Goal: Use online tool/utility: Utilize a website feature to perform a specific function

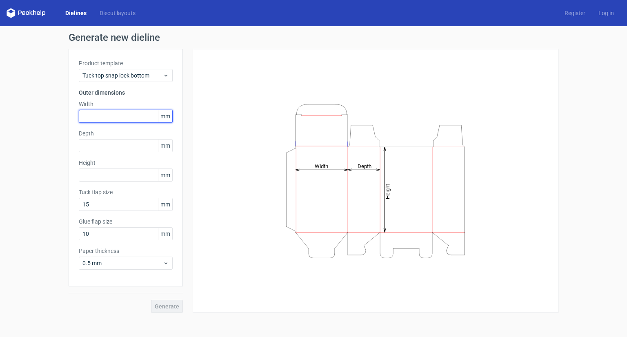
click at [119, 118] on input "text" at bounding box center [126, 116] width 94 height 13
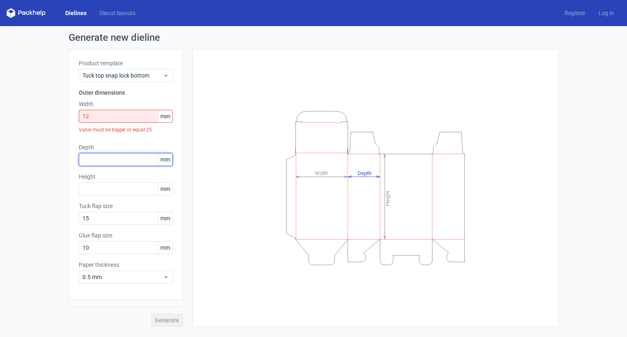
click at [103, 151] on div "Depth mm" at bounding box center [126, 154] width 94 height 23
click at [162, 118] on span "mm" at bounding box center [165, 116] width 14 height 12
click at [168, 118] on span "mm" at bounding box center [165, 116] width 14 height 12
click at [166, 118] on span "mm" at bounding box center [165, 116] width 14 height 12
click at [152, 117] on input "12" at bounding box center [126, 116] width 94 height 13
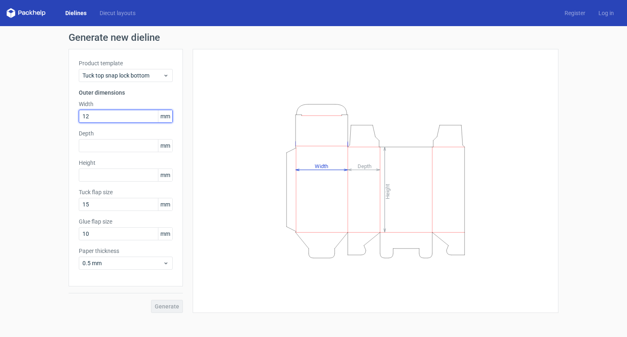
type input "12"
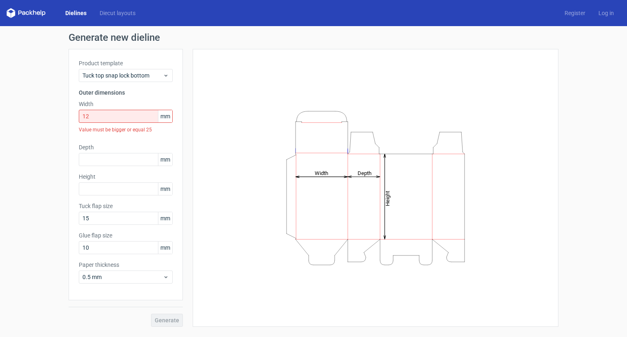
click at [165, 112] on span "mm" at bounding box center [165, 116] width 14 height 12
click at [165, 116] on span "mm" at bounding box center [165, 116] width 14 height 12
click at [162, 278] on span "0.5 mm" at bounding box center [122, 277] width 80 height 8
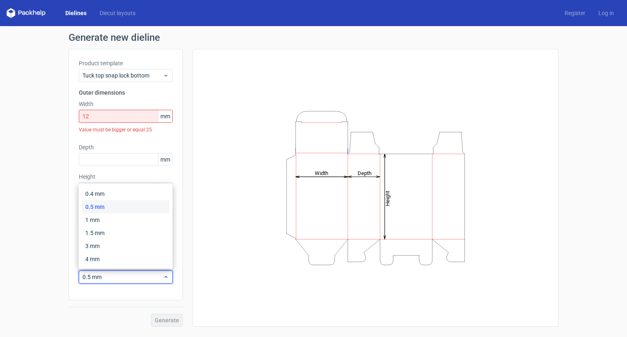
click at [162, 278] on span "0.5 mm" at bounding box center [122, 277] width 80 height 8
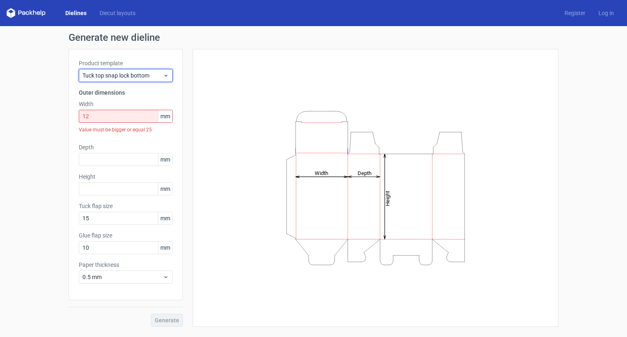
click at [164, 76] on icon at bounding box center [166, 75] width 6 height 7
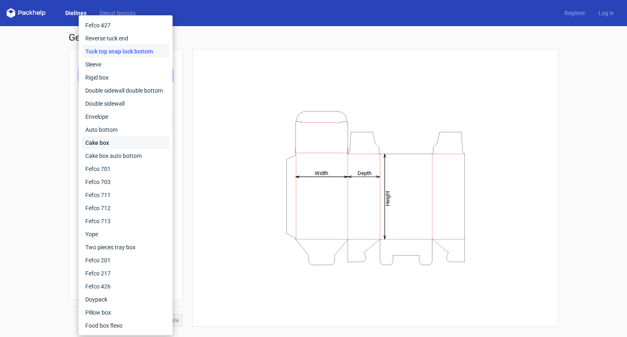
click at [107, 146] on div "Cake box" at bounding box center [125, 142] width 87 height 13
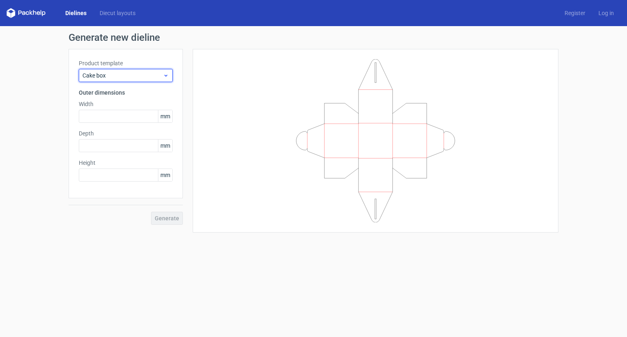
click at [126, 80] on div "Cake box" at bounding box center [126, 75] width 94 height 13
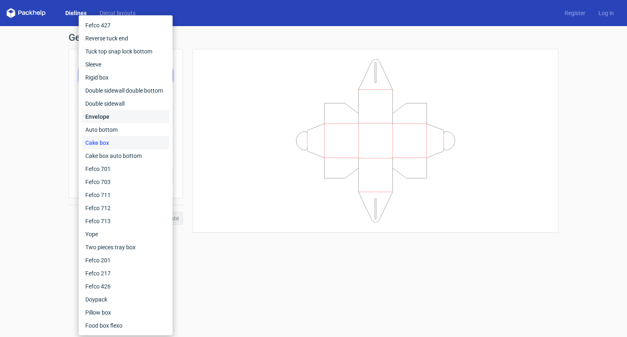
click at [101, 115] on div "Envelope" at bounding box center [125, 116] width 87 height 13
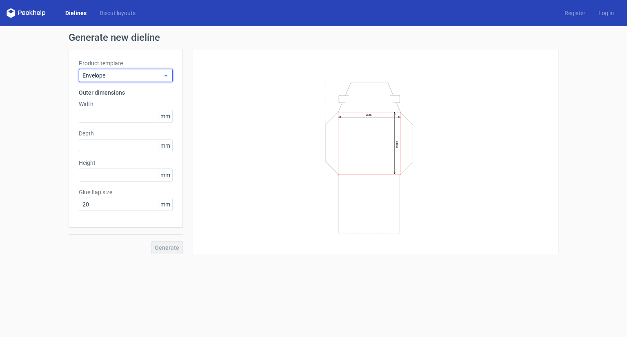
click at [125, 77] on span "Envelope" at bounding box center [122, 75] width 80 height 8
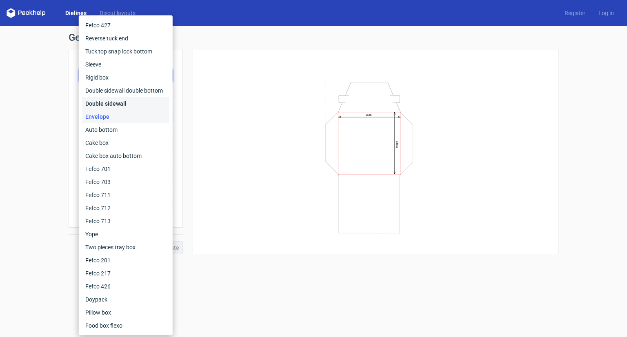
click at [109, 100] on div "Double sidewall" at bounding box center [125, 103] width 87 height 13
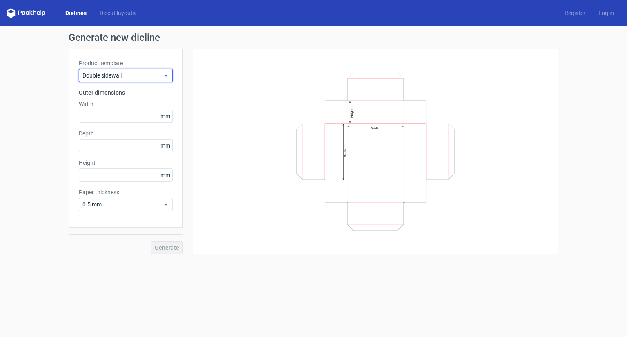
click at [129, 75] on span "Double sidewall" at bounding box center [122, 75] width 80 height 8
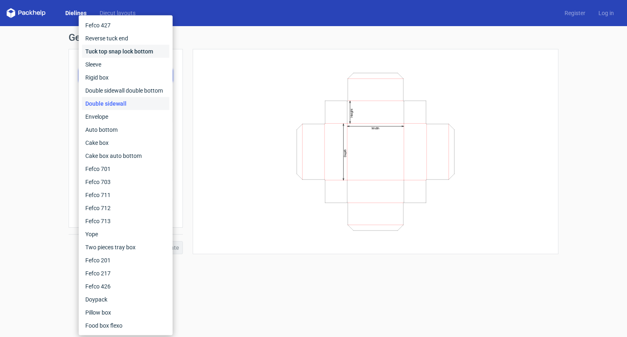
click at [114, 53] on div "Tuck top snap lock bottom" at bounding box center [125, 51] width 87 height 13
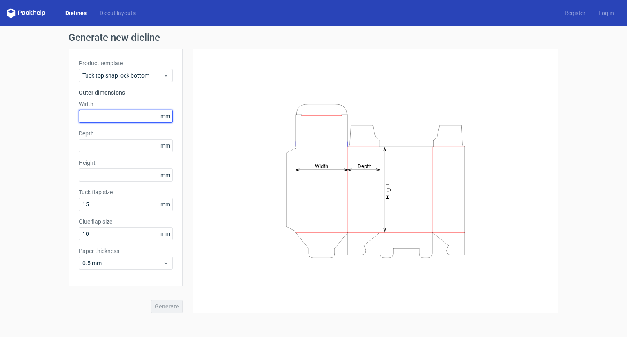
click at [131, 120] on input "text" at bounding box center [126, 116] width 94 height 13
click at [92, 118] on input "text" at bounding box center [126, 116] width 94 height 13
type input "304"
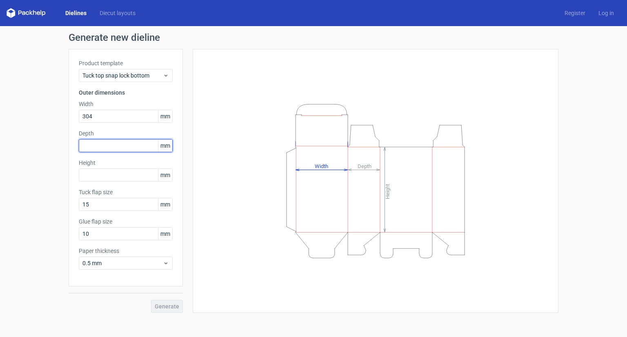
click at [98, 146] on input "text" at bounding box center [126, 145] width 94 height 13
click at [91, 150] on input "text" at bounding box center [126, 145] width 94 height 13
paste input "1524"
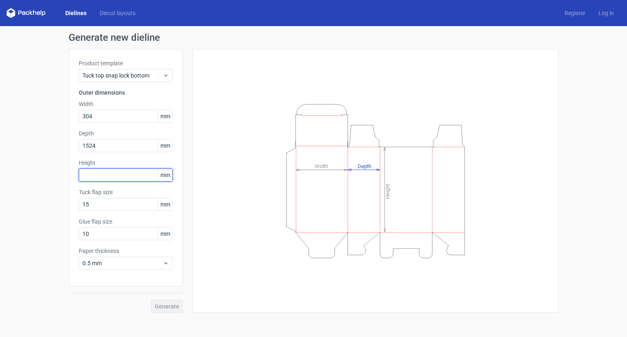
click at [104, 173] on div "Height mm" at bounding box center [126, 170] width 94 height 23
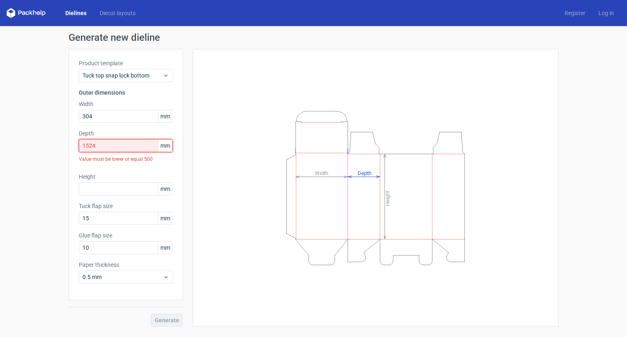
drag, startPoint x: 108, startPoint y: 145, endPoint x: 91, endPoint y: 147, distance: 16.4
click at [91, 147] on input "1524" at bounding box center [126, 145] width 94 height 13
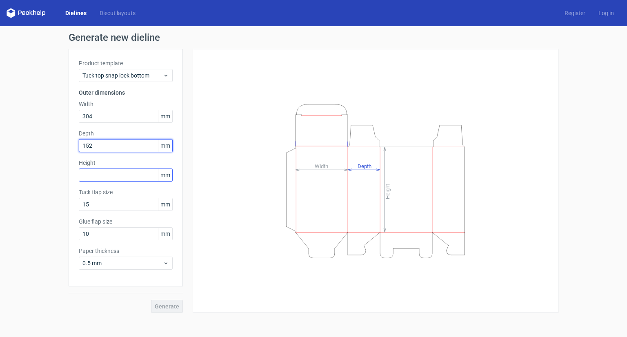
type input "152"
click at [108, 174] on input "text" at bounding box center [126, 175] width 94 height 13
paste input "1524"
type input "152"
click at [171, 304] on span "Generate" at bounding box center [167, 307] width 24 height 6
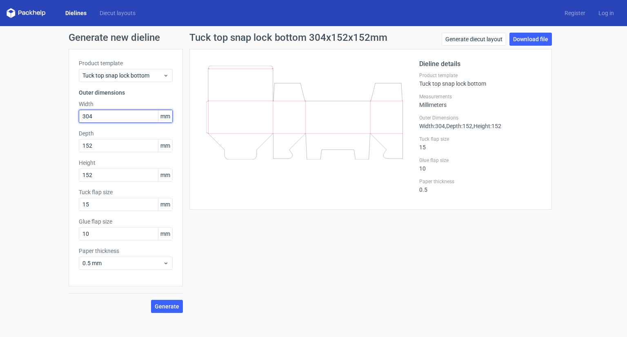
drag, startPoint x: 103, startPoint y: 117, endPoint x: 67, endPoint y: 123, distance: 36.4
click at [67, 123] on div "Generate new dieline Product template Tuck top snap lock bottom Outer dimension…" at bounding box center [313, 172] width 627 height 293
type input "300"
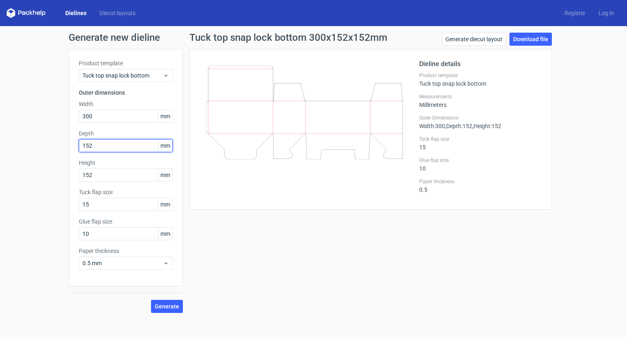
drag, startPoint x: 96, startPoint y: 144, endPoint x: 88, endPoint y: 145, distance: 8.2
click at [88, 145] on input "152" at bounding box center [126, 145] width 94 height 13
type input "150"
click at [527, 40] on link "Download file" at bounding box center [530, 39] width 42 height 13
click at [488, 41] on link "Generate diecut layout" at bounding box center [474, 39] width 64 height 13
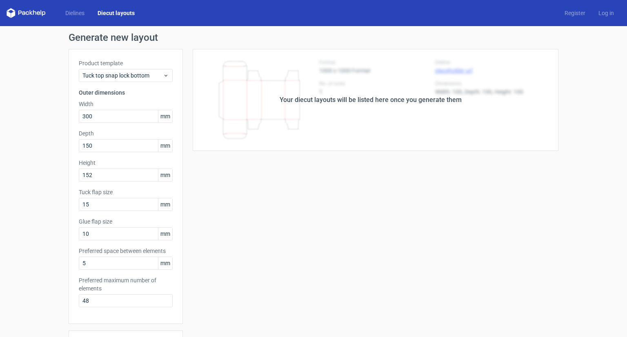
click at [402, 157] on div "Your diecut layouts will be listed here once you generate them Height Depth Wid…" at bounding box center [371, 270] width 376 height 443
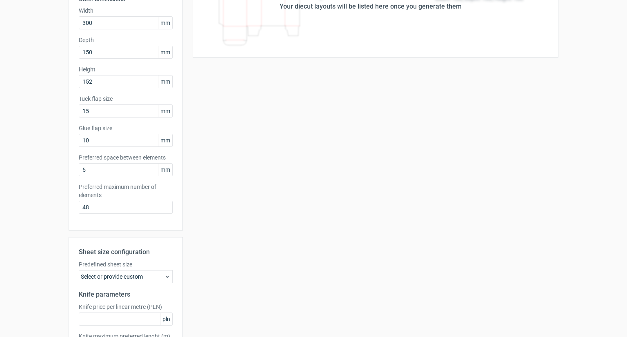
scroll to position [161, 0]
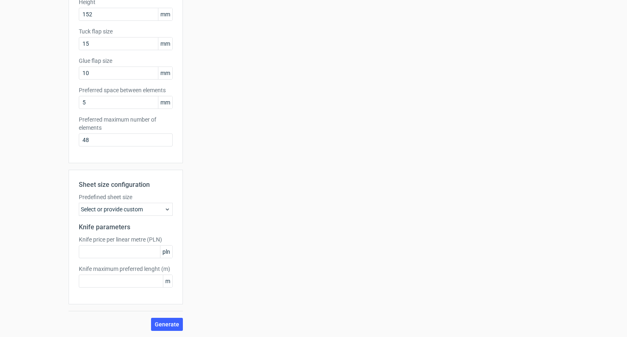
click at [152, 212] on div "Select or provide custom" at bounding box center [126, 209] width 94 height 13
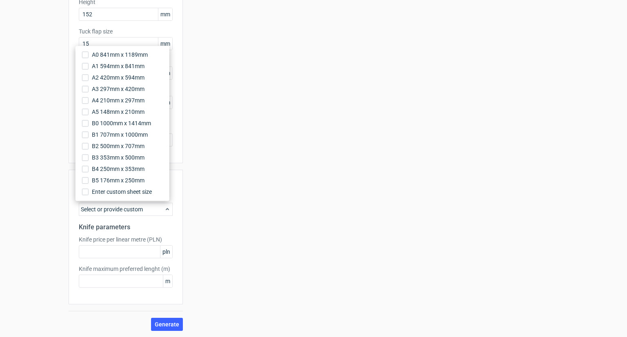
click at [152, 212] on div "Select or provide custom" at bounding box center [126, 209] width 94 height 13
click at [41, 218] on div "Generate new layout Product template Tuck top snap lock bottom Outer dimensions…" at bounding box center [313, 101] width 627 height 472
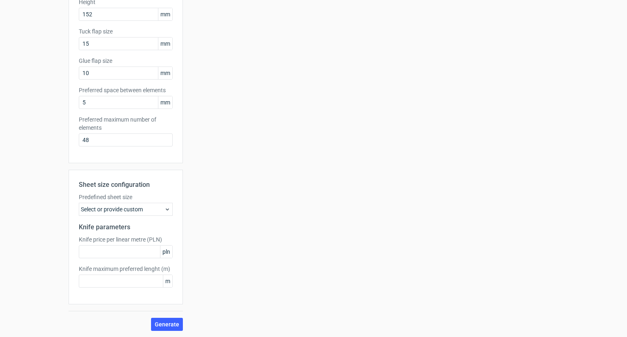
click at [139, 209] on div "Select or provide custom" at bounding box center [126, 209] width 94 height 13
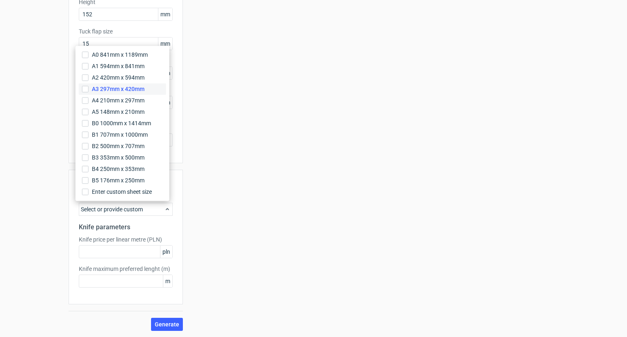
click at [112, 89] on span "A3 297mm x 420mm" at bounding box center [118, 89] width 53 height 8
click at [89, 89] on input "A3 297mm x 420mm" at bounding box center [85, 89] width 7 height 7
click at [163, 322] on span "Generate" at bounding box center [167, 325] width 24 height 6
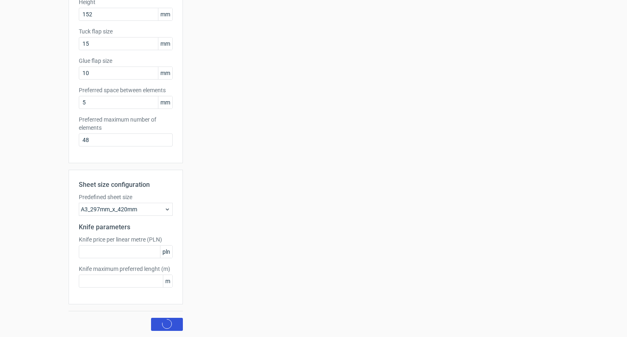
click at [163, 321] on circle at bounding box center [166, 324] width 9 height 9
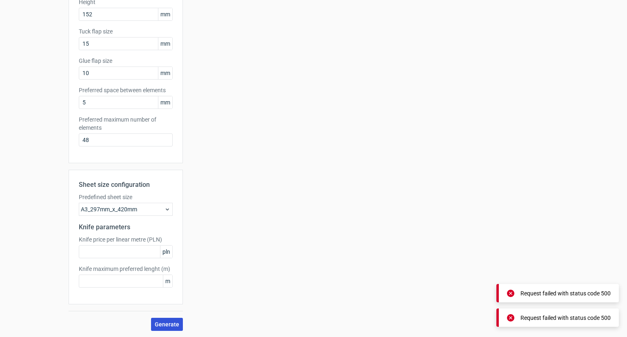
click at [167, 322] on span "Generate" at bounding box center [167, 325] width 24 height 6
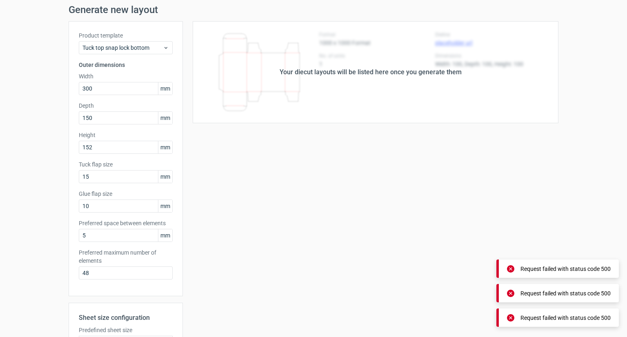
scroll to position [0, 0]
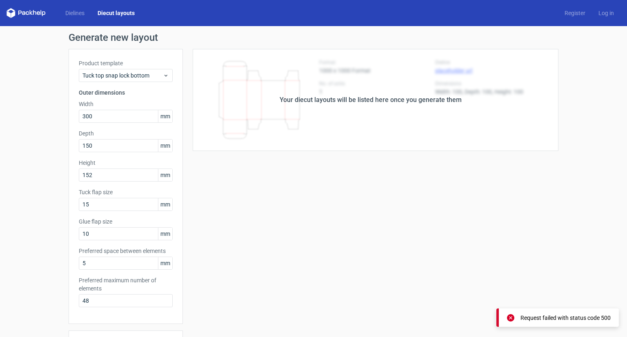
click at [309, 191] on div "Your diecut layouts will be listed here once you generate them Height Depth Wid…" at bounding box center [371, 270] width 376 height 443
click at [120, 14] on link "Diecut layouts" at bounding box center [116, 13] width 50 height 8
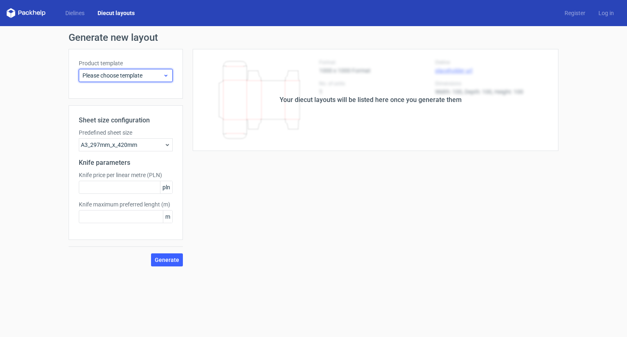
click at [142, 77] on span "Please choose template" at bounding box center [122, 75] width 80 height 8
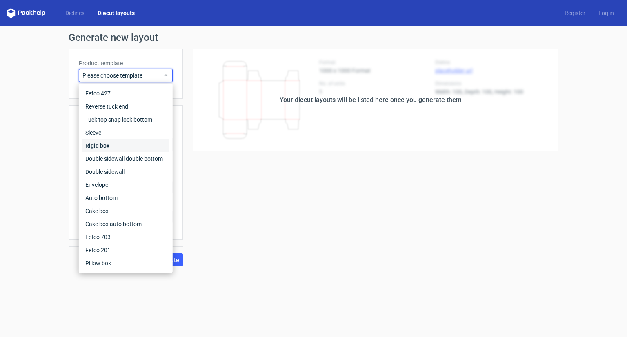
click at [93, 139] on div "Rigid box" at bounding box center [125, 145] width 87 height 13
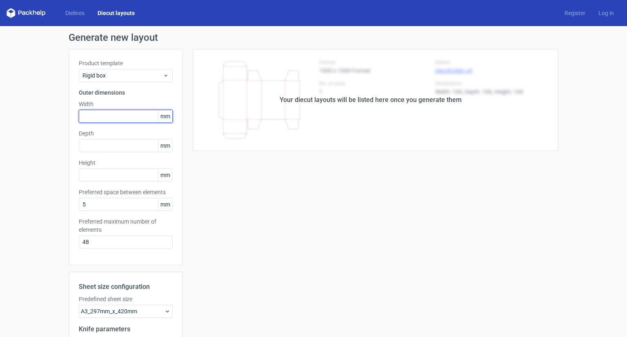
click at [115, 115] on input "text" at bounding box center [126, 116] width 94 height 13
type input "300"
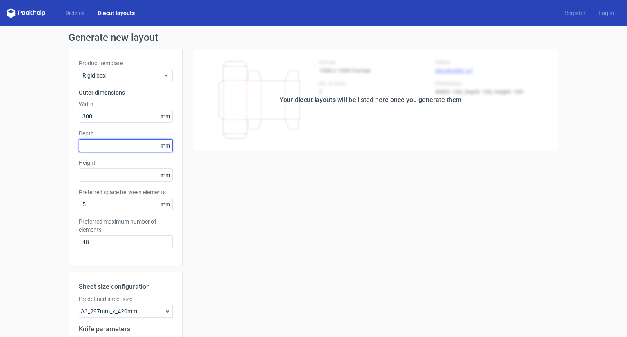
click at [100, 143] on input "text" at bounding box center [126, 145] width 94 height 13
type input "150"
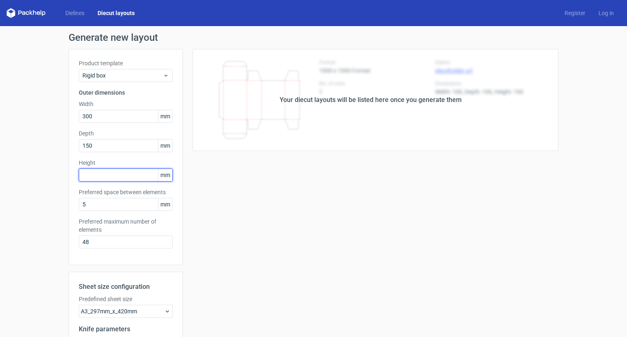
click at [96, 176] on input "text" at bounding box center [126, 175] width 94 height 13
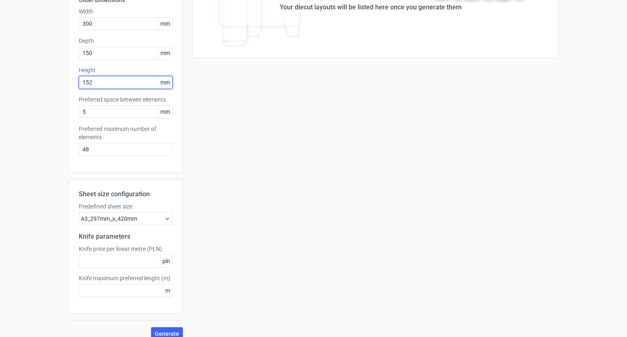
scroll to position [102, 0]
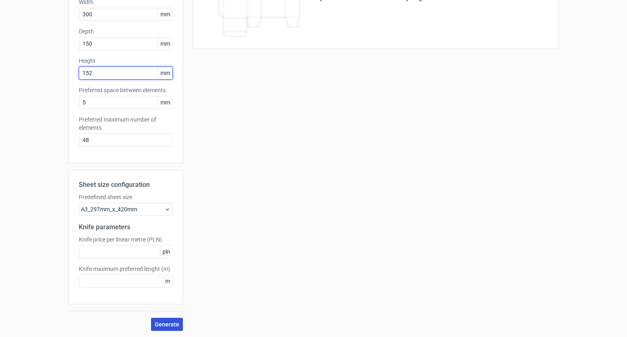
type input "152"
click at [170, 324] on span "Generate" at bounding box center [167, 325] width 24 height 6
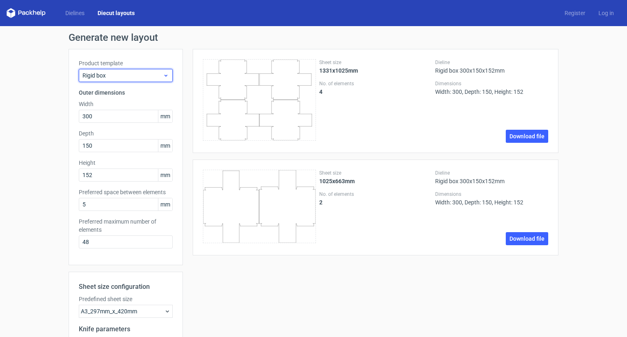
click at [129, 72] on span "Rigid box" at bounding box center [122, 75] width 80 height 8
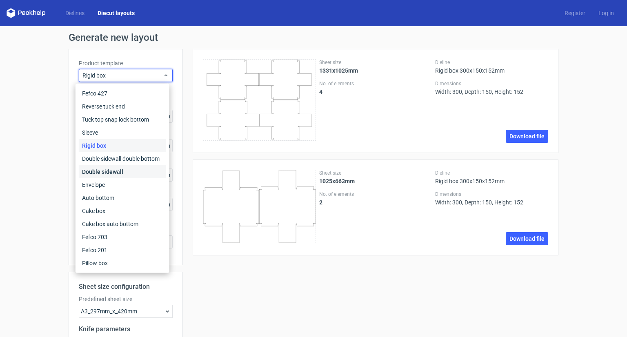
click at [111, 173] on div "Double sidewall" at bounding box center [122, 171] width 87 height 13
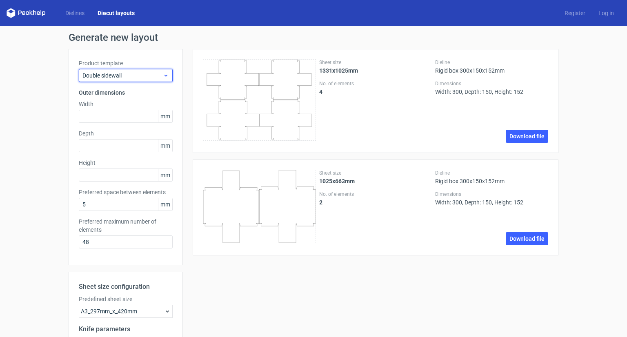
click at [140, 73] on span "Double sidewall" at bounding box center [122, 75] width 80 height 8
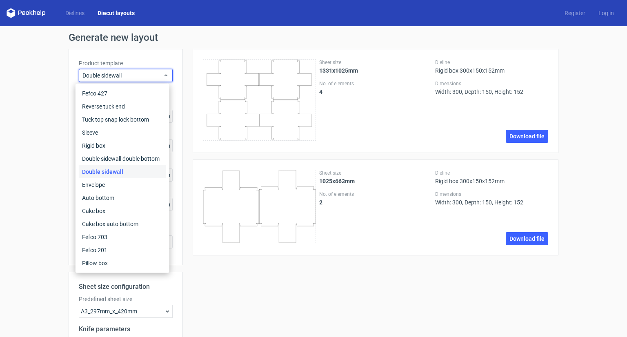
click at [33, 13] on icon at bounding box center [34, 12] width 3 height 5
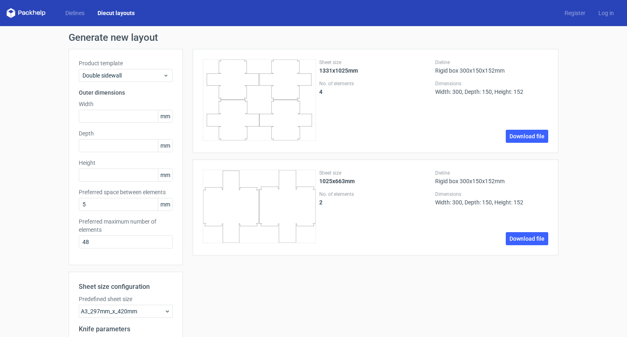
click at [28, 13] on icon at bounding box center [26, 13] width 39 height 10
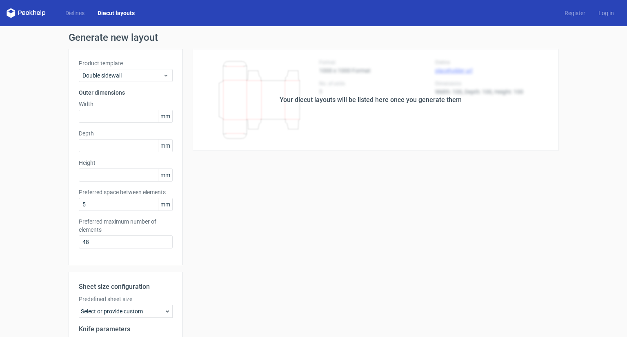
click at [38, 14] on icon at bounding box center [38, 13] width 3 height 4
click at [122, 12] on link "Diecut layouts" at bounding box center [116, 13] width 50 height 8
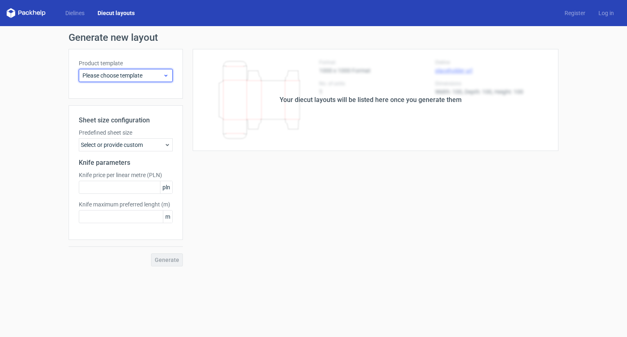
click at [145, 79] on span "Please choose template" at bounding box center [122, 75] width 80 height 8
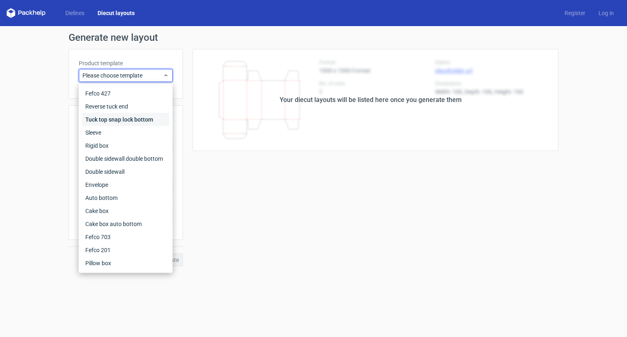
click at [120, 117] on div "Tuck top snap lock bottom" at bounding box center [125, 119] width 87 height 13
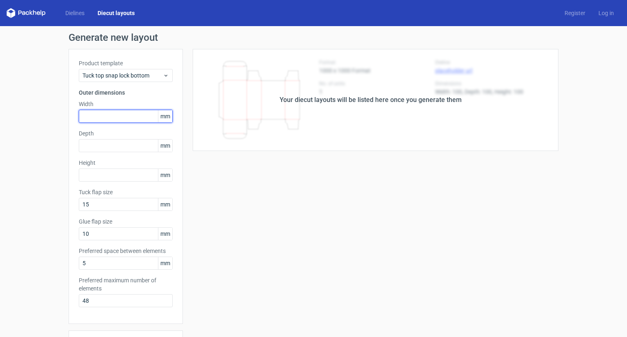
click at [91, 118] on input "text" at bounding box center [126, 116] width 94 height 13
type input "300"
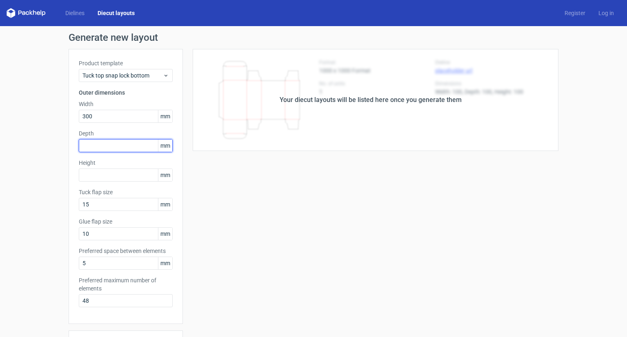
click at [98, 144] on input "text" at bounding box center [126, 145] width 94 height 13
type input "150"
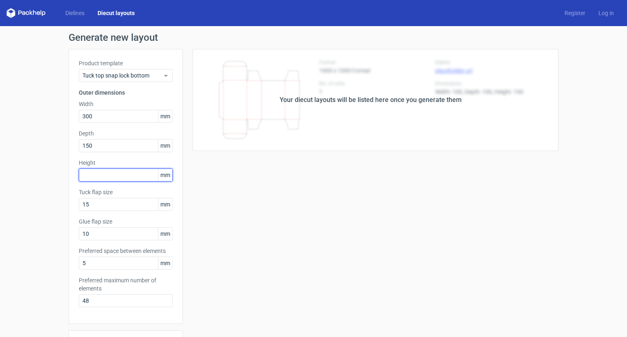
click at [98, 178] on input "text" at bounding box center [126, 175] width 94 height 13
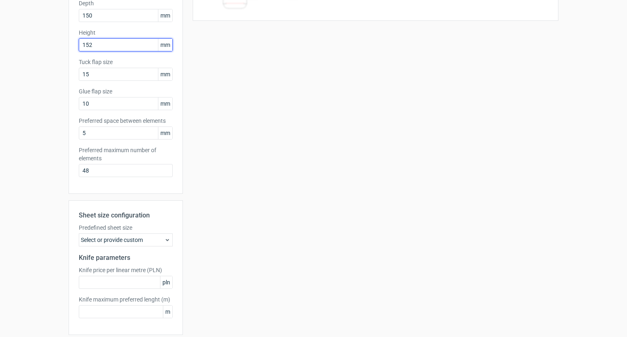
scroll to position [161, 0]
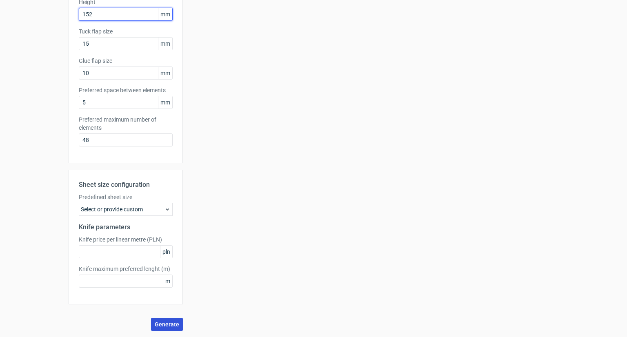
type input "152"
click at [162, 323] on span "Generate" at bounding box center [167, 325] width 24 height 6
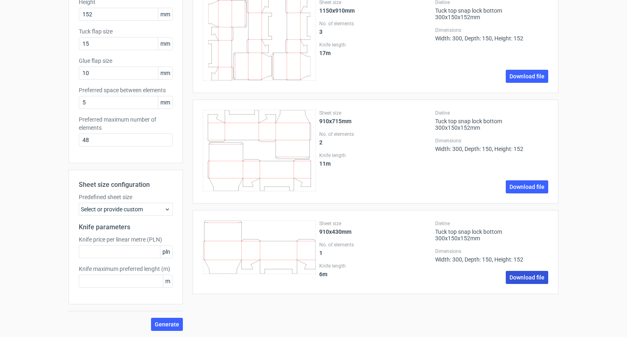
click at [529, 280] on link "Download file" at bounding box center [527, 277] width 42 height 13
